Goal: Information Seeking & Learning: Learn about a topic

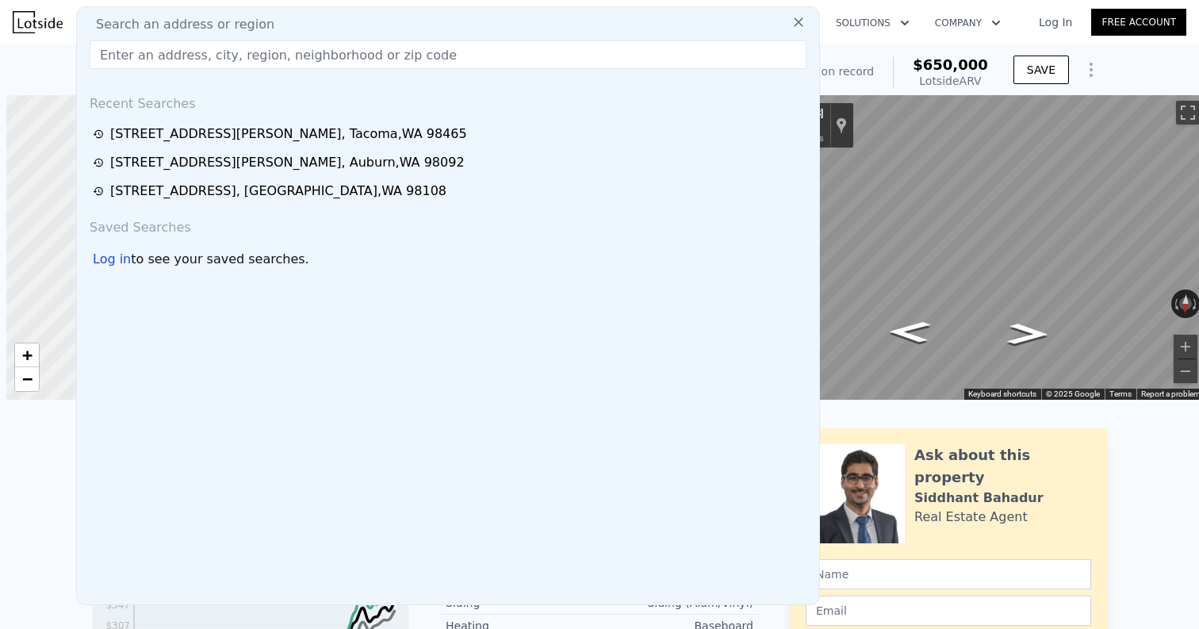
scroll to position [0, 6]
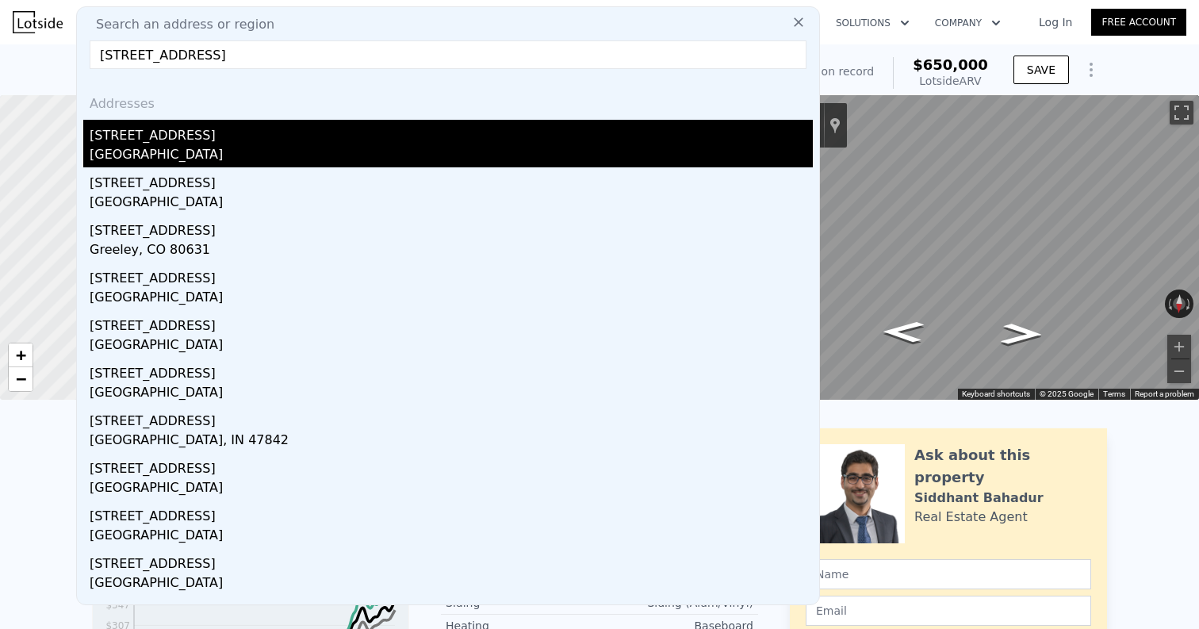
type input "[STREET_ADDRESS]"
click at [240, 140] on div "[STREET_ADDRESS]" at bounding box center [451, 132] width 723 height 25
type input "2"
type input "1092"
type input "1974"
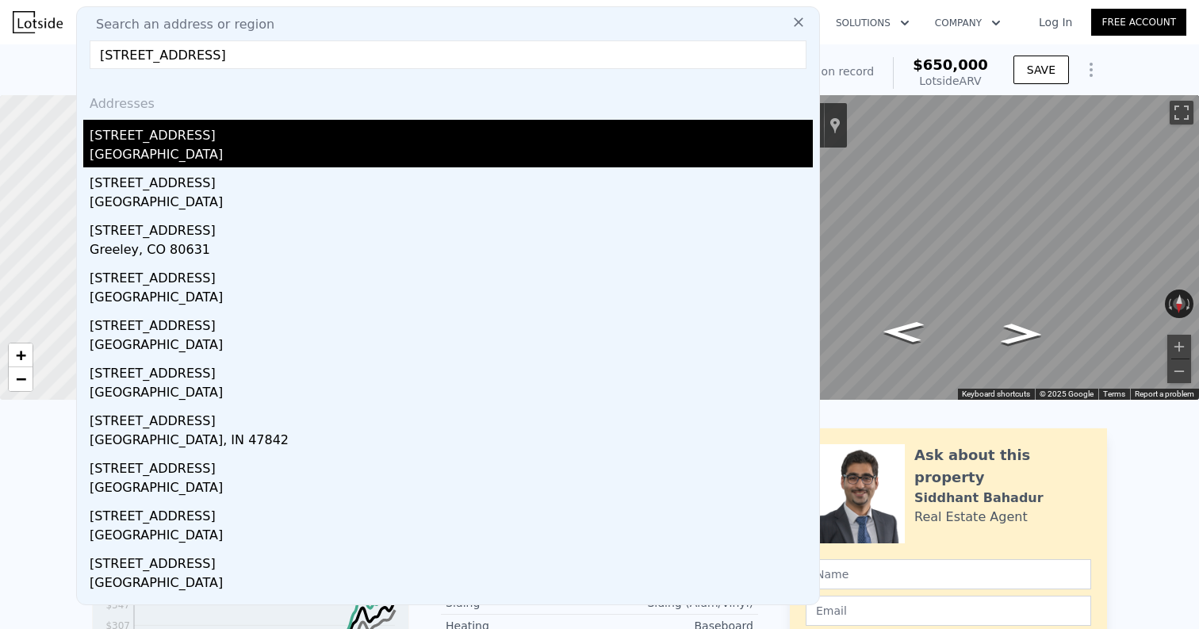
type input "5000"
type input "8556"
type input "$ 398,000"
type input "$ 328,293"
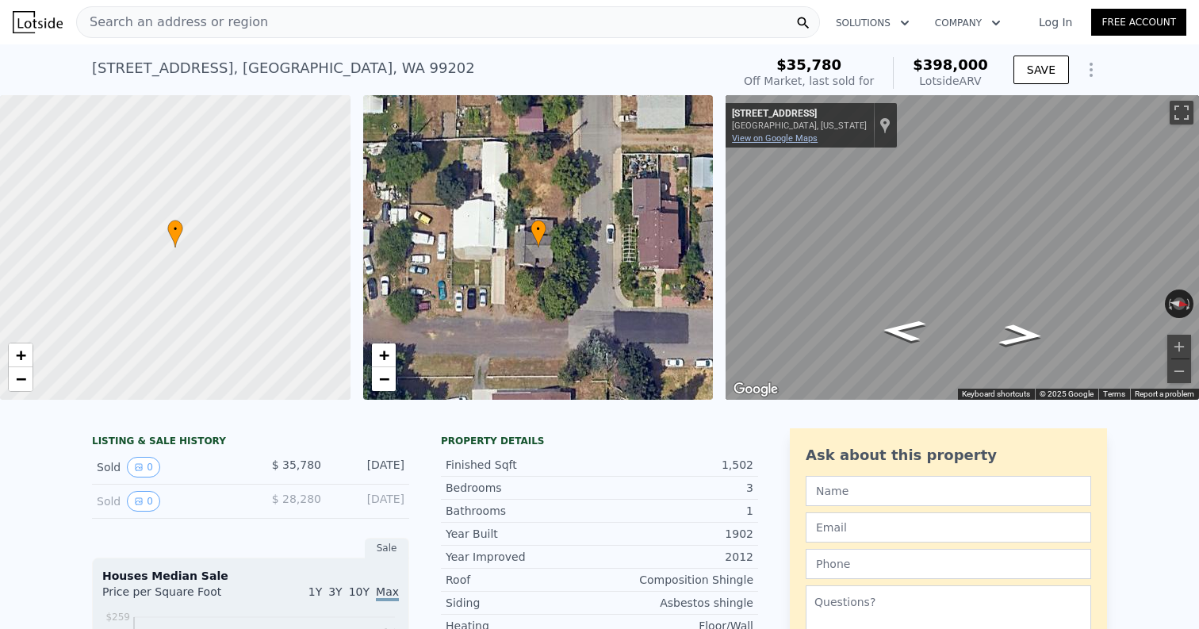
click at [764, 140] on link "View on Google Maps" at bounding box center [775, 138] width 86 height 10
click at [358, 20] on div "Search an address or region" at bounding box center [448, 22] width 744 height 32
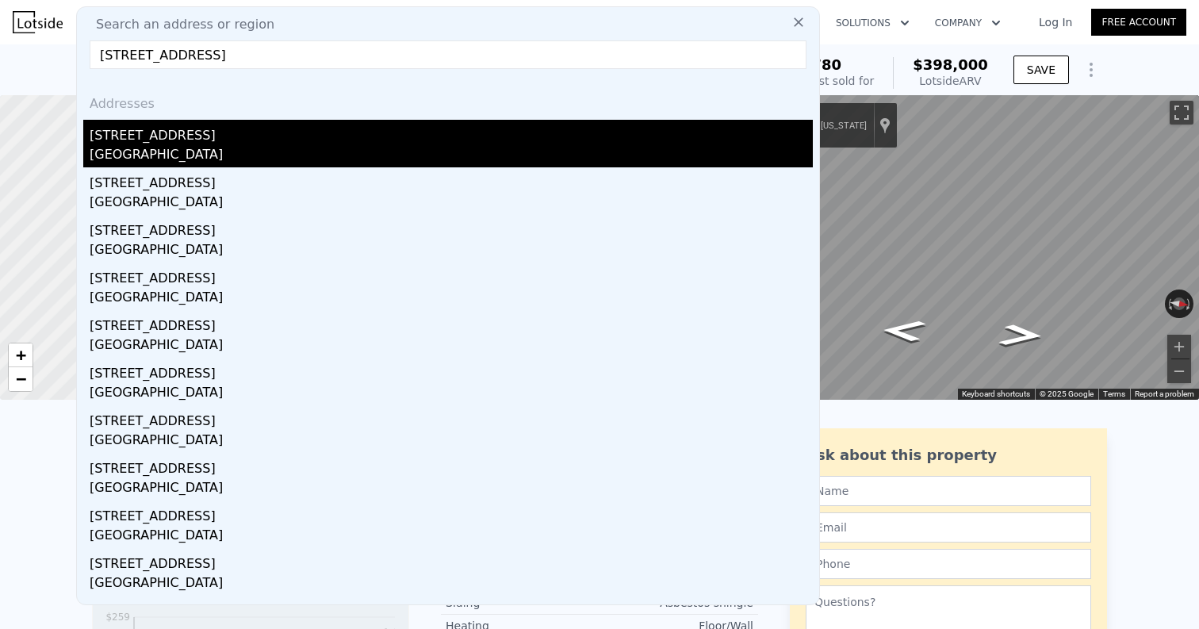
type input "[STREET_ADDRESS]"
click at [271, 137] on div "[STREET_ADDRESS]" at bounding box center [451, 132] width 723 height 25
type input "3"
type input "1.5"
type input "3"
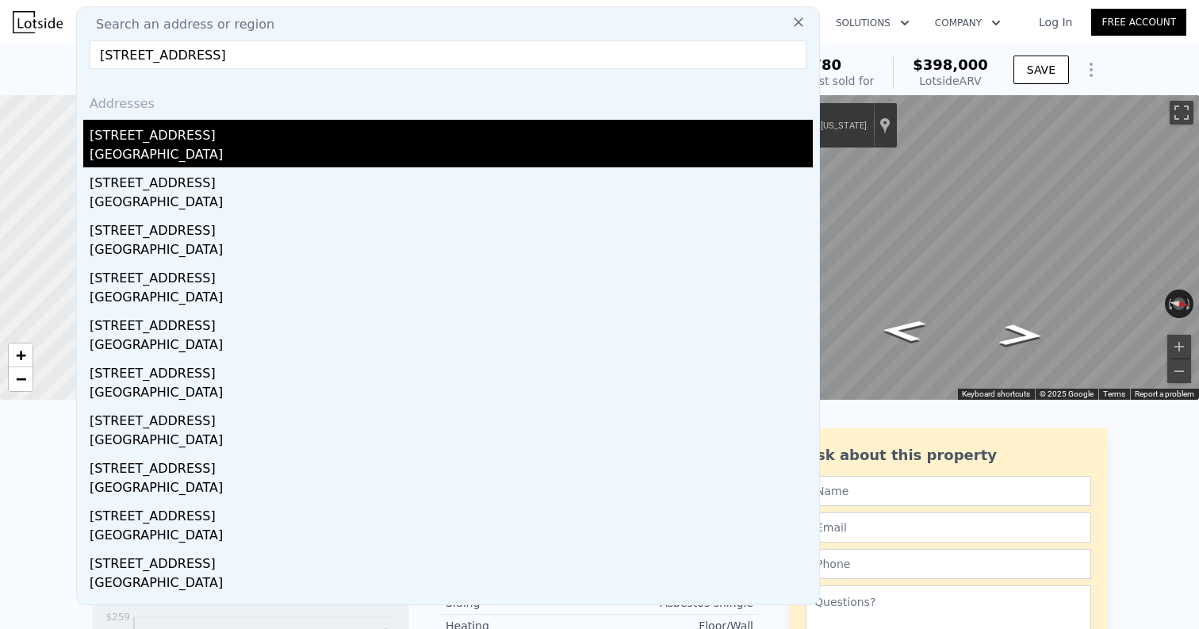
type input "1434"
type input "2166"
type input "11325.6"
type input "17424"
type input "$ 564,000"
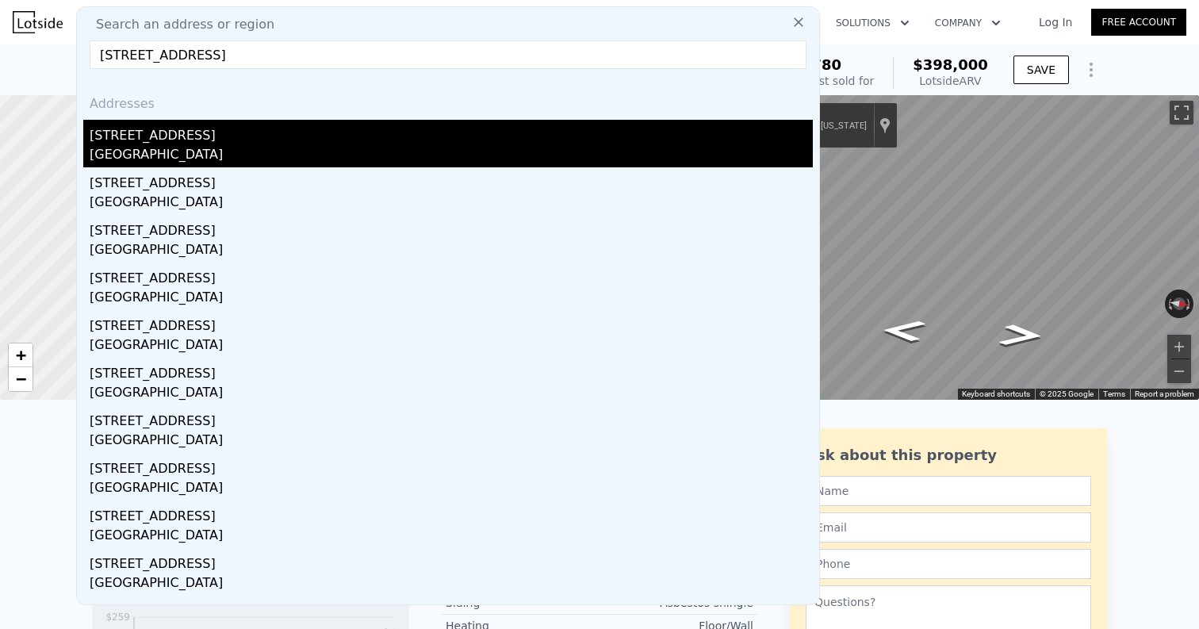
type input "5"
type input "$ 327,710"
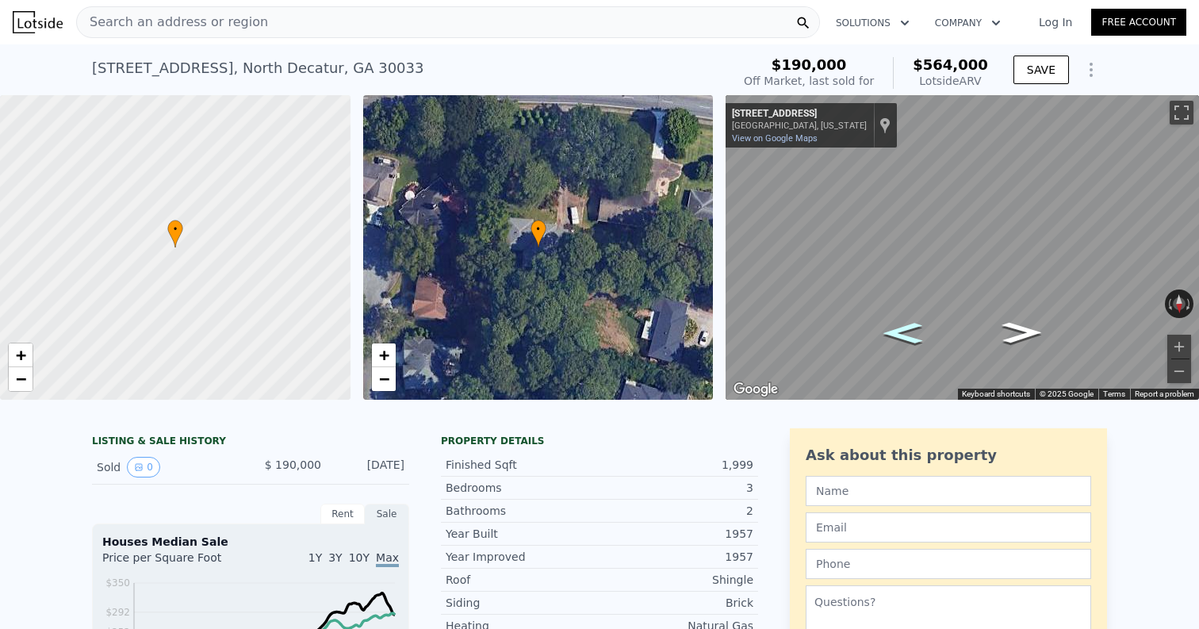
click at [902, 335] on icon "Go East, N Druid Hills Rd" at bounding box center [903, 333] width 72 height 30
